Goal: Transaction & Acquisition: Purchase product/service

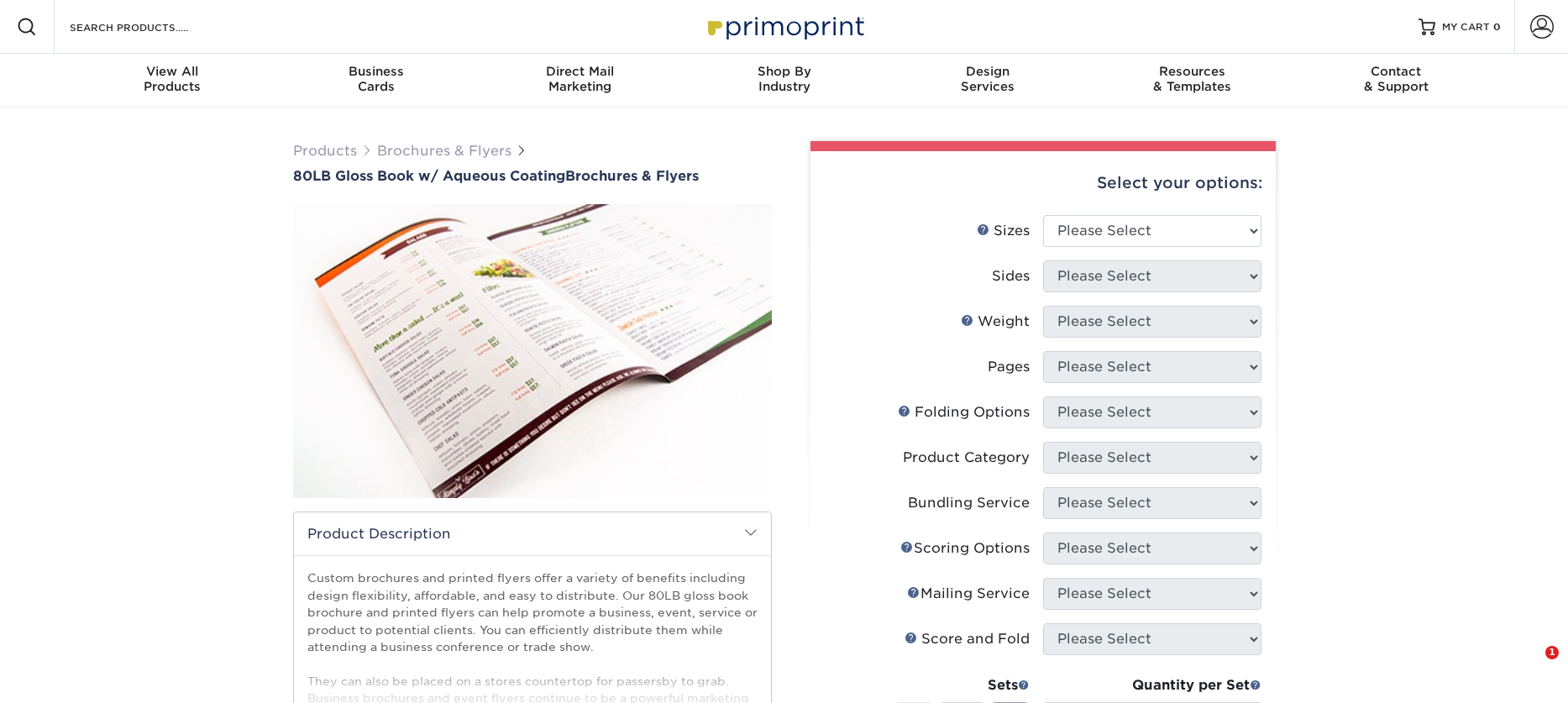
click at [1048, 224] on select "Please Select 3.67" x 8.5" 3.67" x 8.5" 4" x 6" 4" x 8.5" 4" x 9" 4" x 11" 4" x…" at bounding box center [1152, 231] width 219 height 32
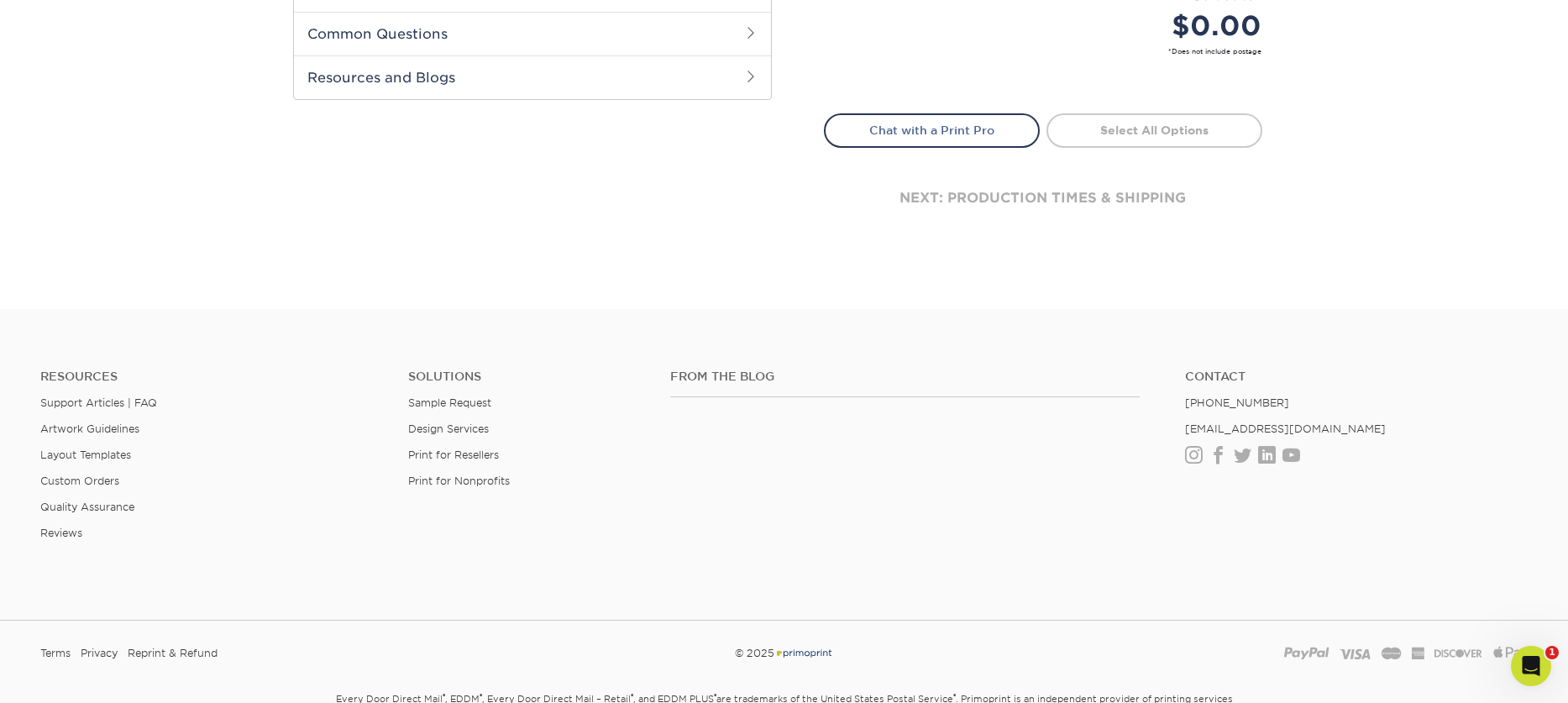
scroll to position [881, 0]
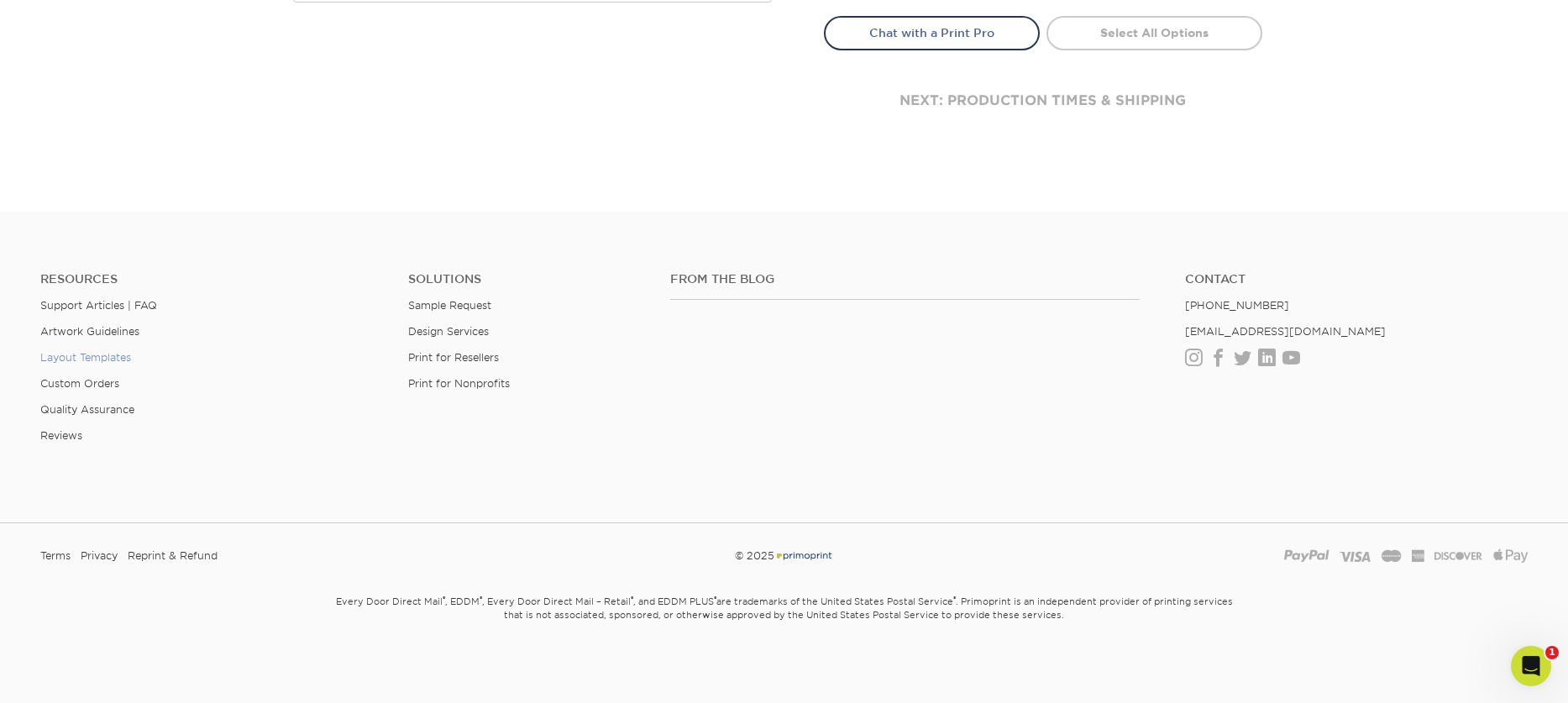
click at [112, 360] on link "Layout Templates" at bounding box center [86, 357] width 90 height 12
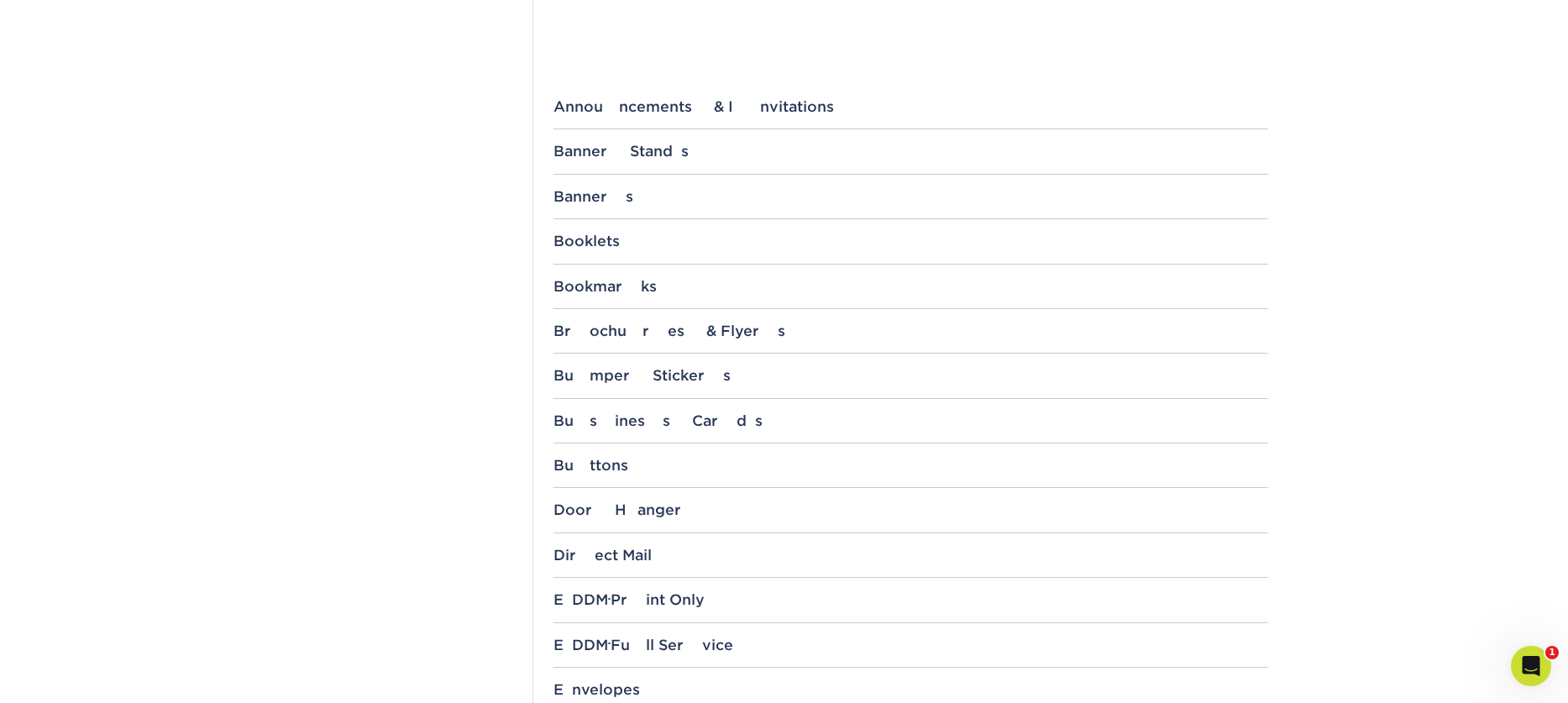
scroll to position [625, 0]
click at [667, 329] on div "Brochures & Flyers" at bounding box center [910, 332] width 714 height 17
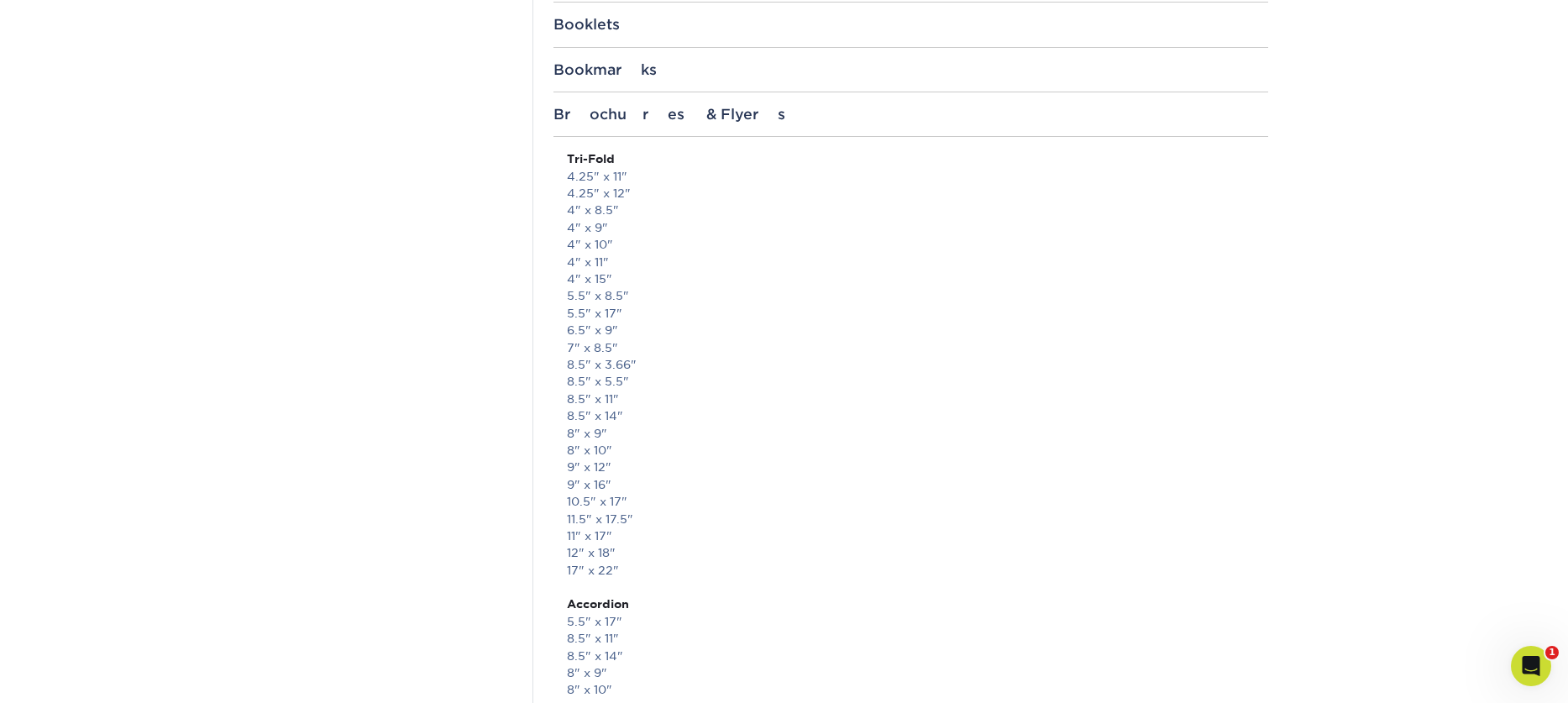
scroll to position [846, 0]
click at [574, 397] on link "8.5" x 11"" at bounding box center [592, 395] width 52 height 13
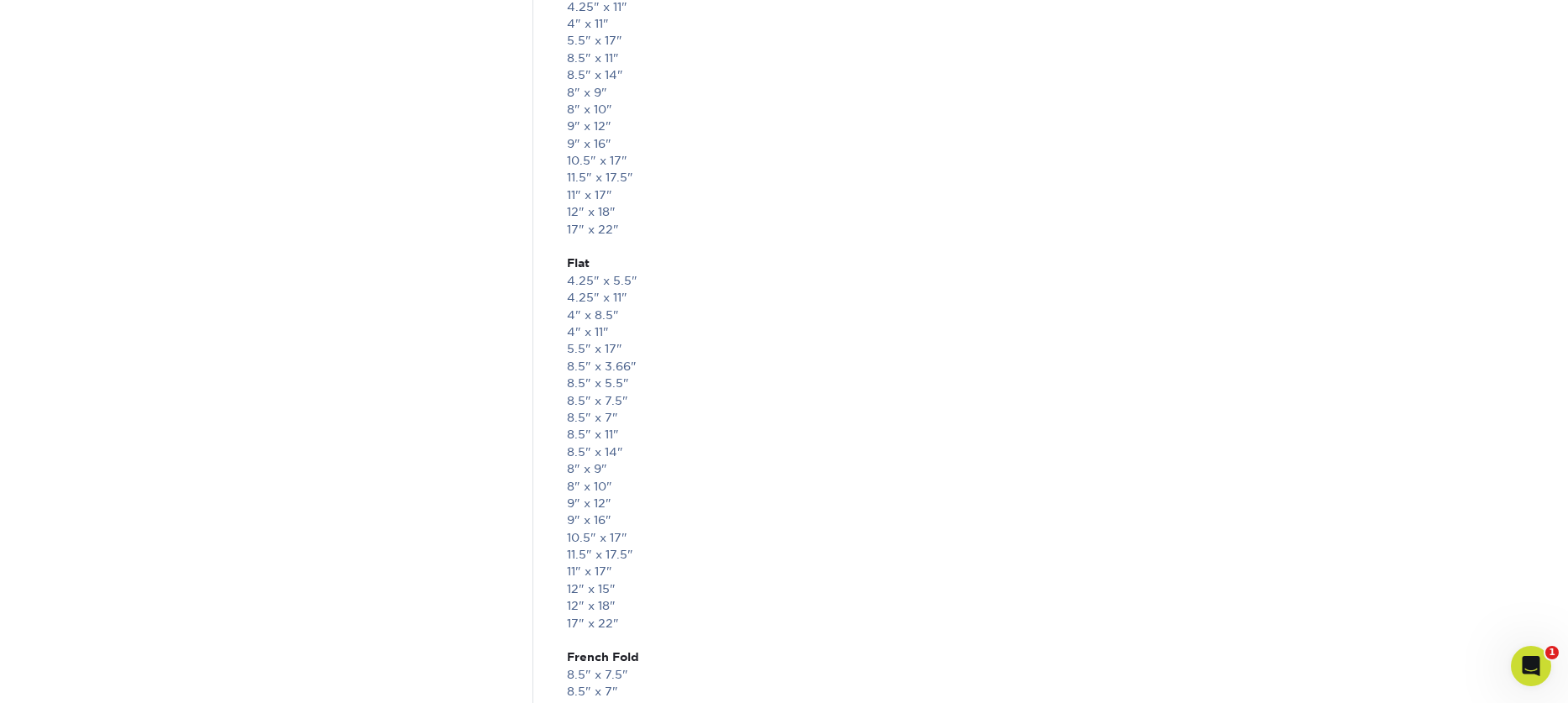
scroll to position [2000, 0]
click at [584, 413] on link "8.5" x 11"" at bounding box center [592, 406] width 52 height 13
click at [572, 541] on link "11" x 17"" at bounding box center [589, 542] width 45 height 13
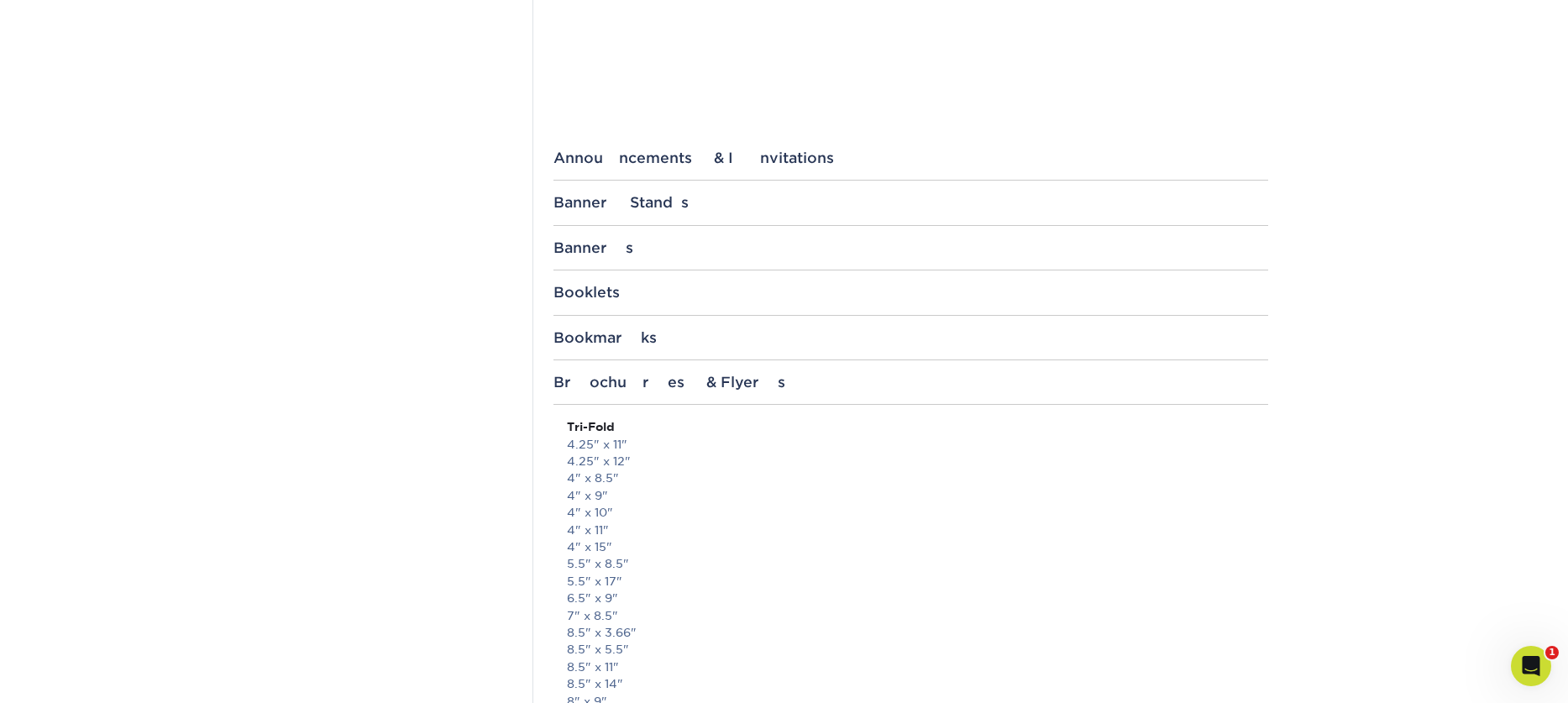
scroll to position [0, 0]
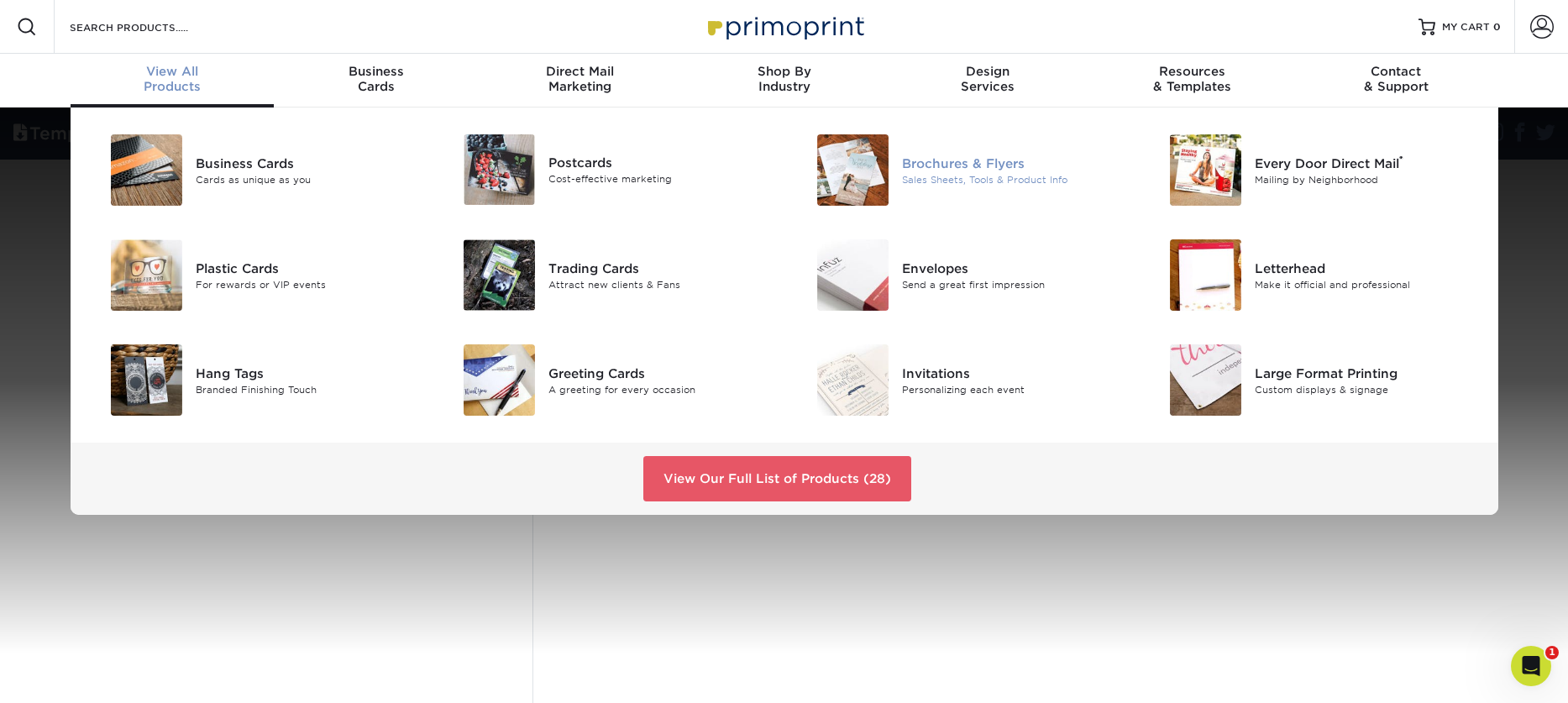
click at [867, 164] on img at bounding box center [853, 170] width 72 height 72
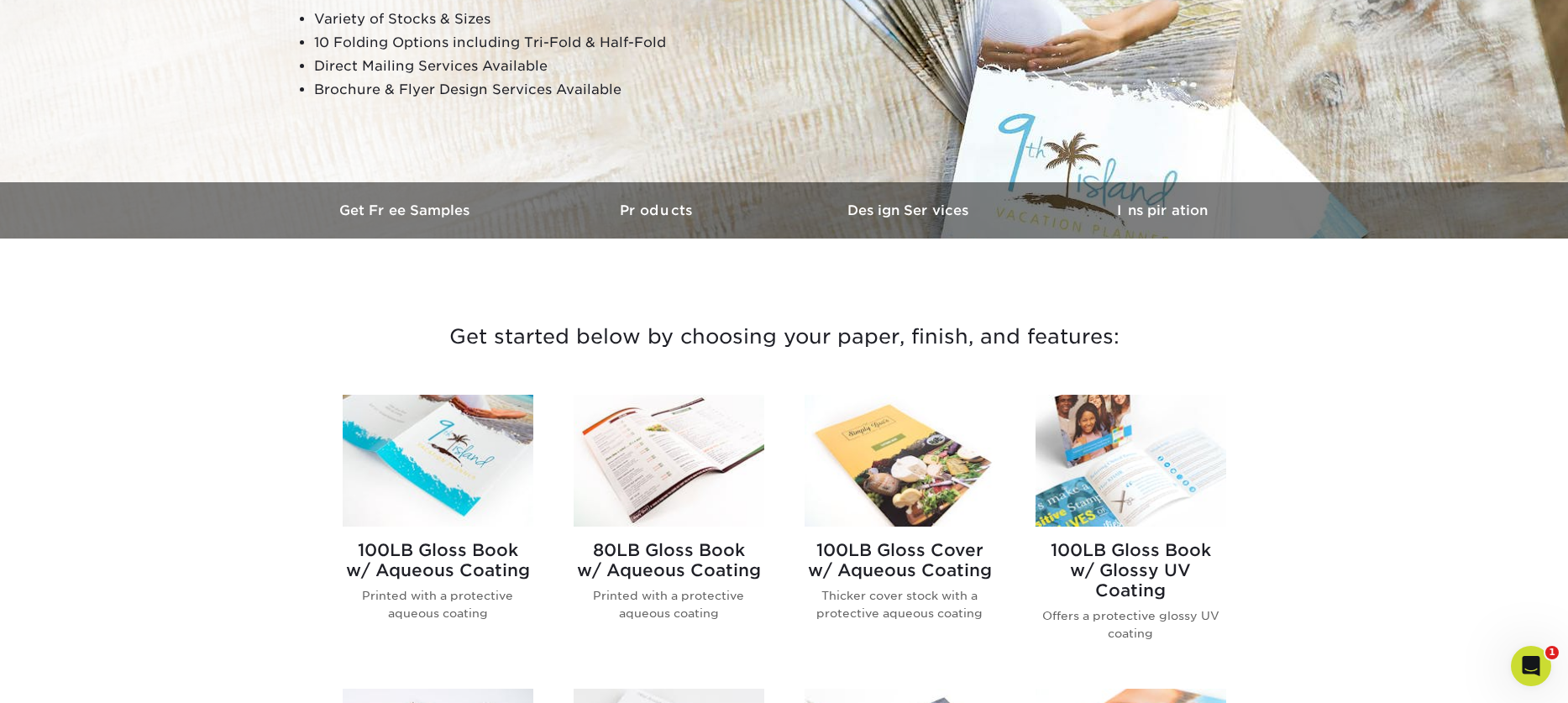
scroll to position [352, 0]
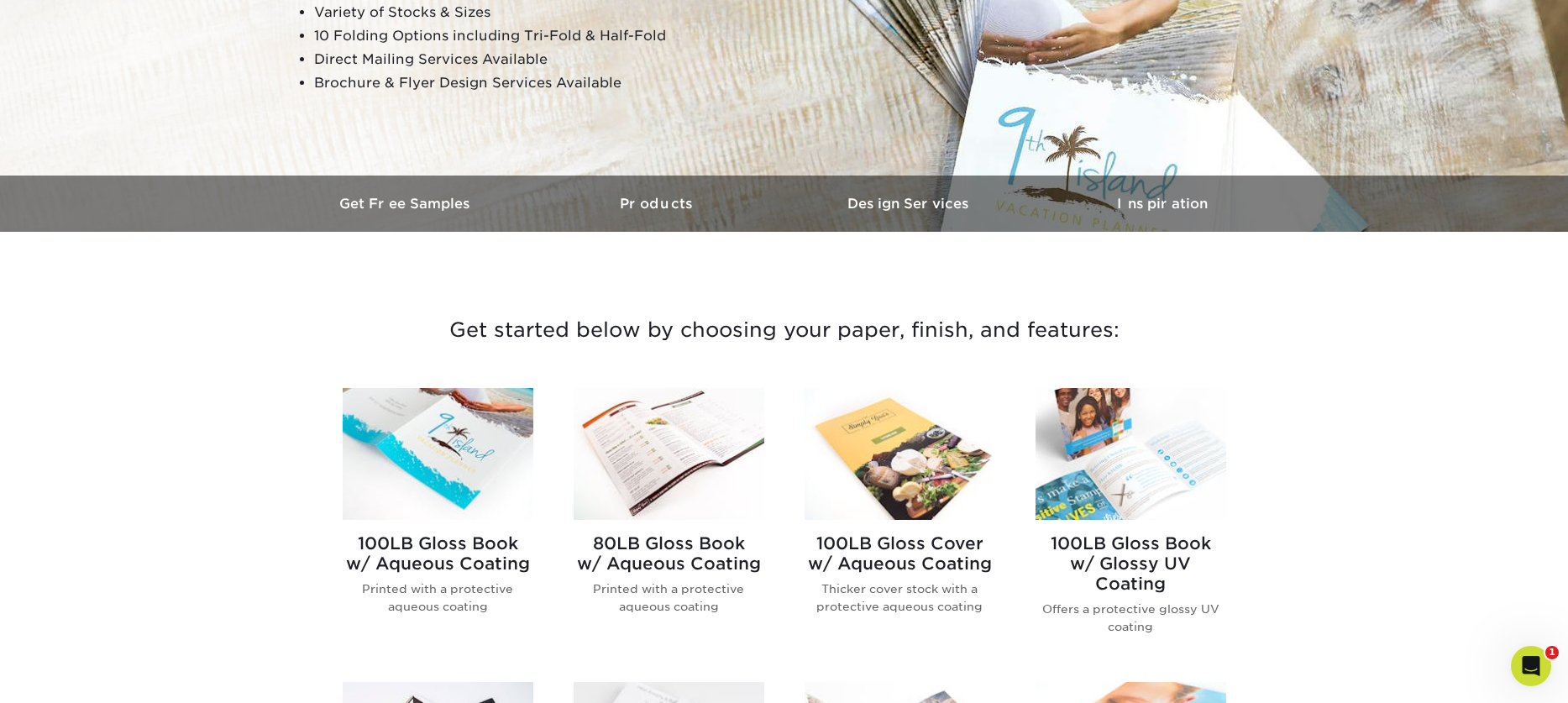
click at [650, 416] on img at bounding box center [668, 453] width 190 height 132
